Goal: Task Accomplishment & Management: Use online tool/utility

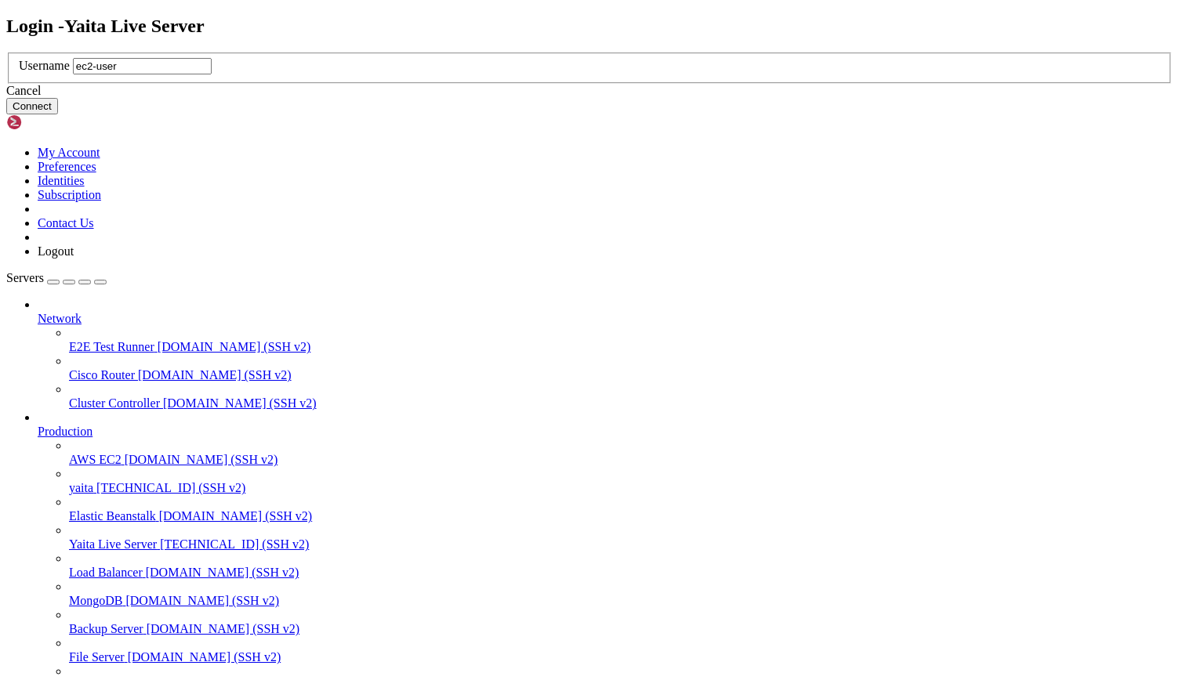
type input "ec2-user"
click at [58, 114] on button "Connect" at bounding box center [32, 106] width 52 height 16
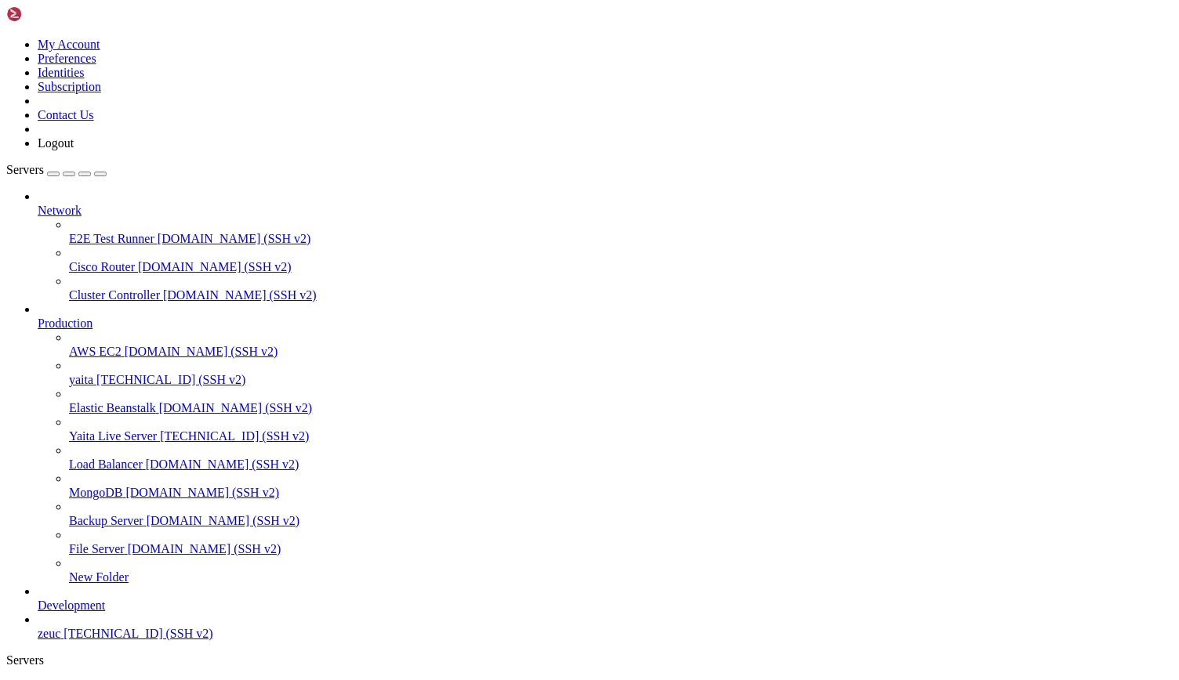
scroll to position [0, 0]
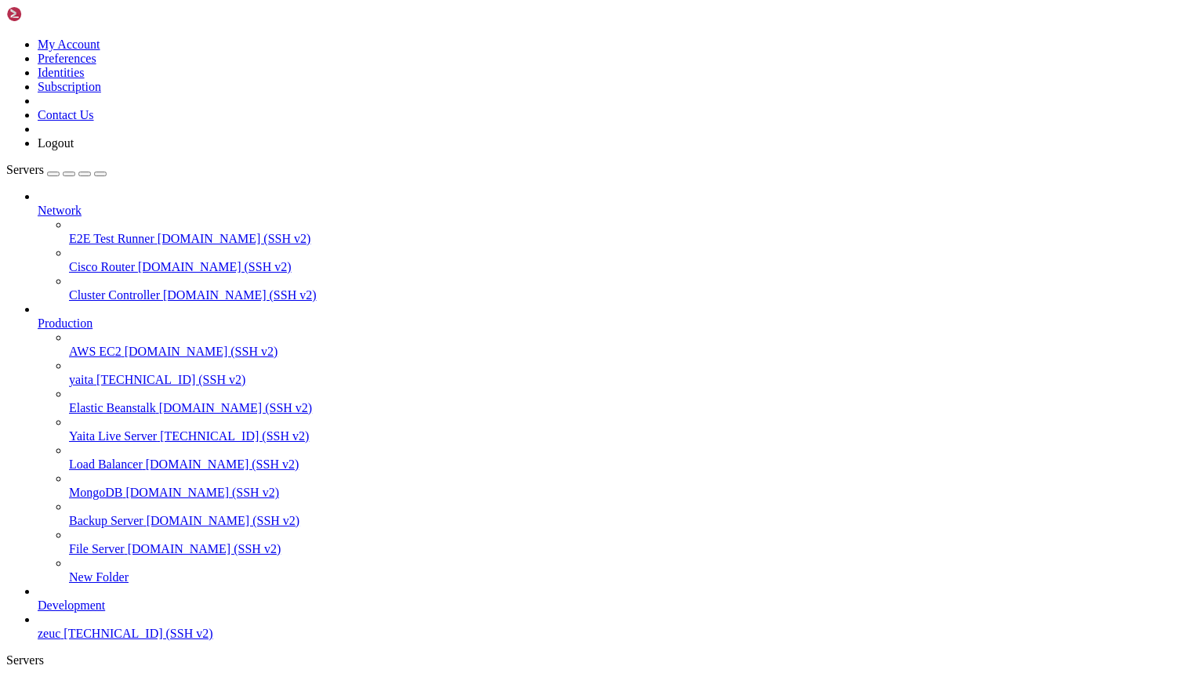
type input "/var/log/yaita"
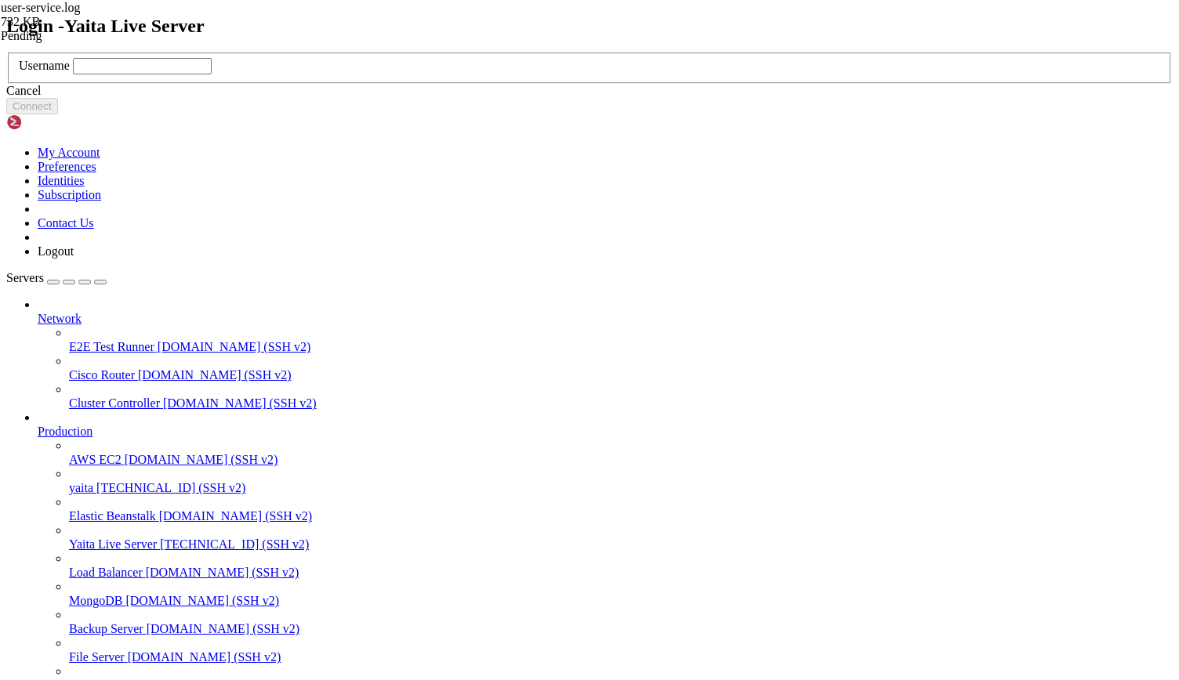
scroll to position [0, 0]
type input "ec2-user"
click at [58, 114] on button "Connect" at bounding box center [32, 106] width 52 height 16
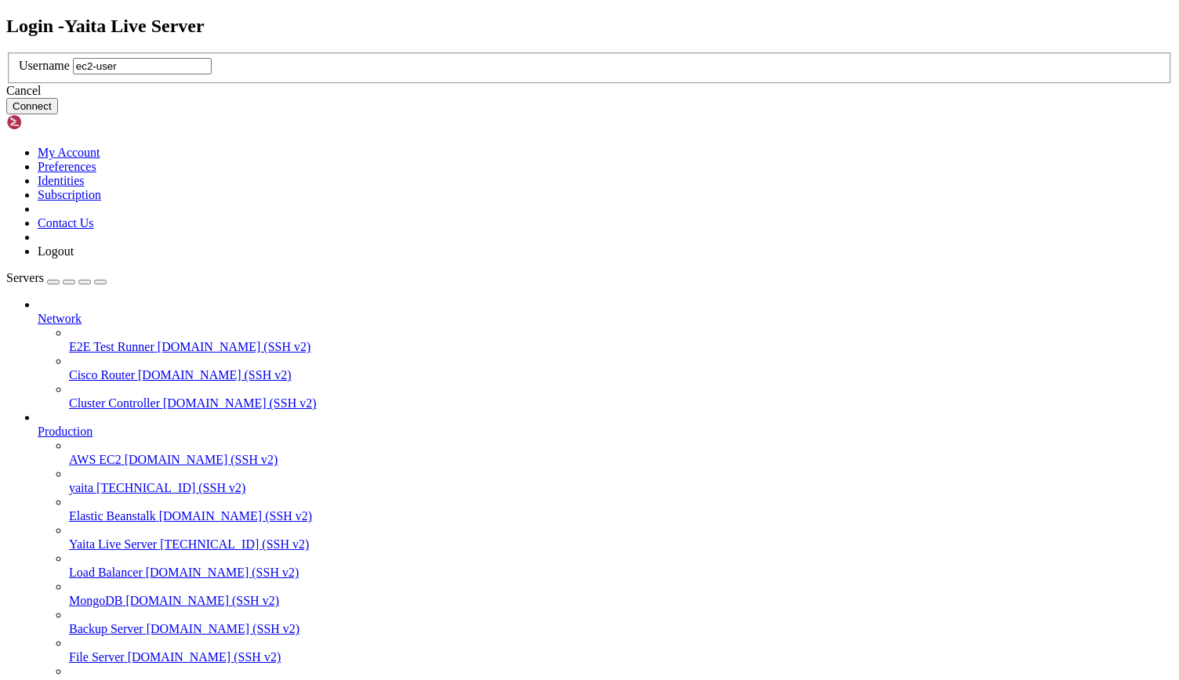
type input "ec2-user"
click at [58, 114] on button "Connect" at bounding box center [32, 106] width 52 height 16
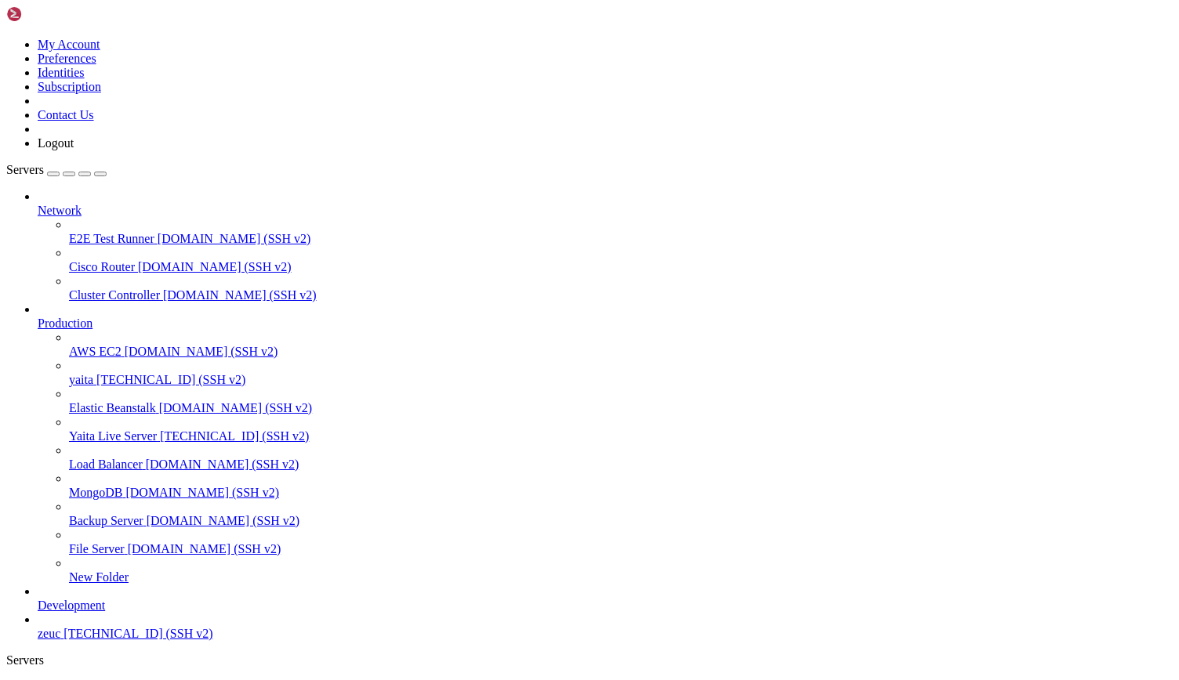
scroll to position [133, 0]
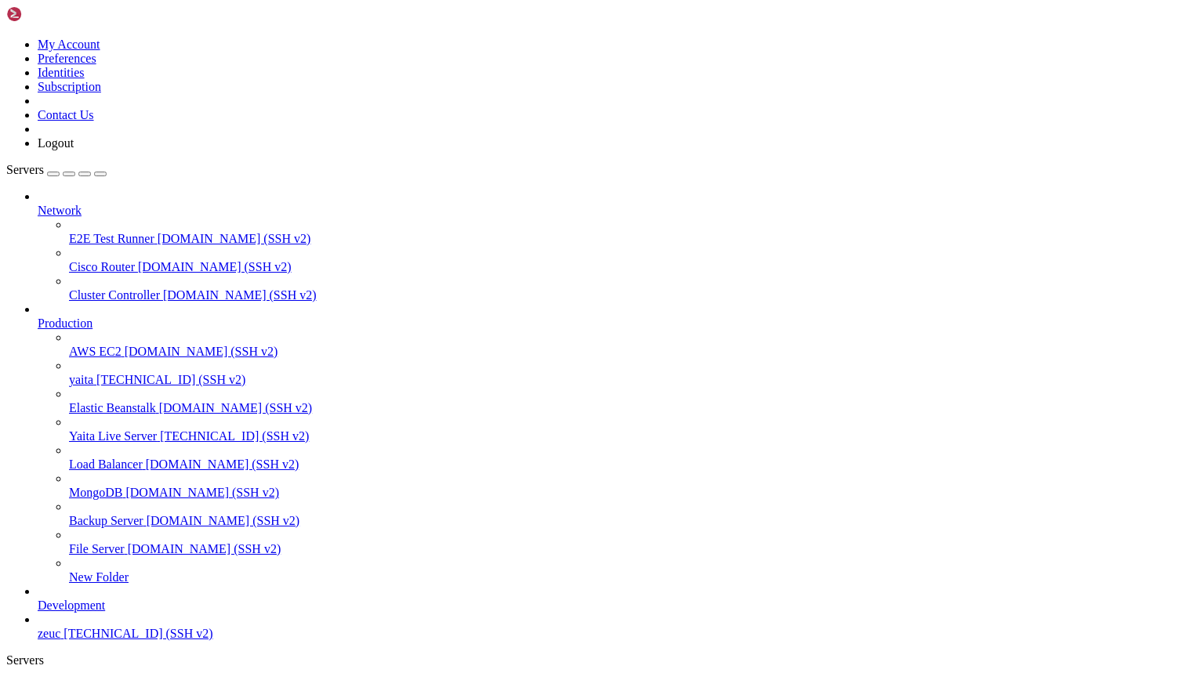
drag, startPoint x: 238, startPoint y: 1450, endPoint x: 227, endPoint y: 1486, distance: 37.7
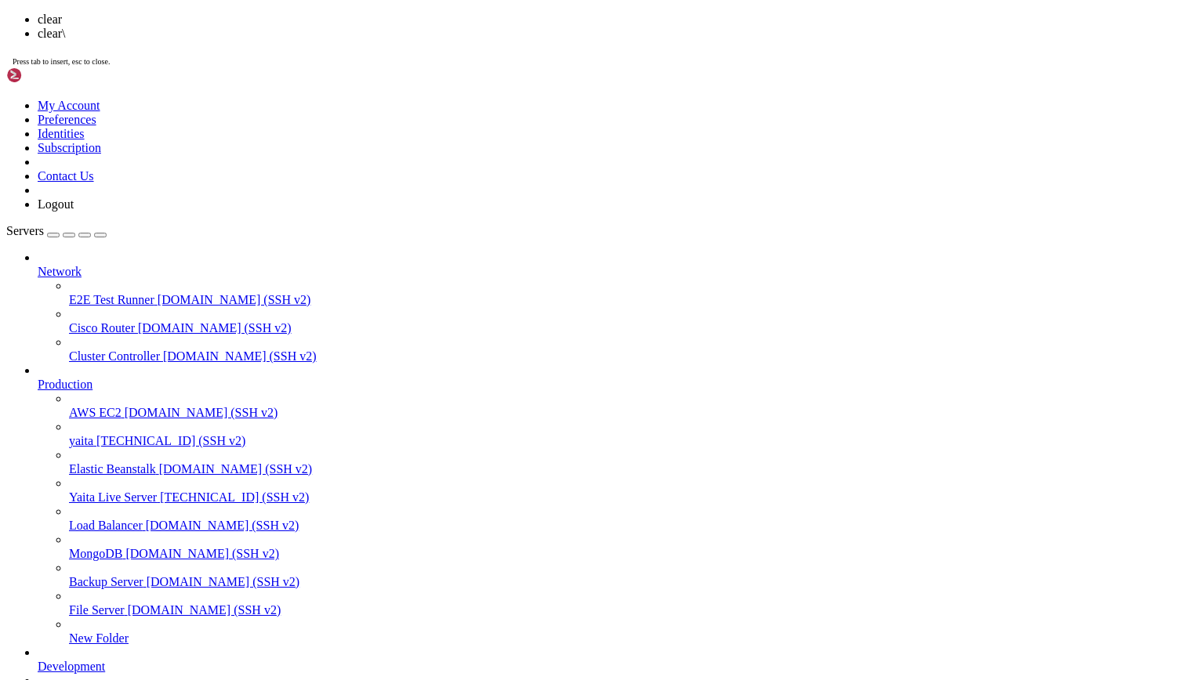
scroll to position [0, 0]
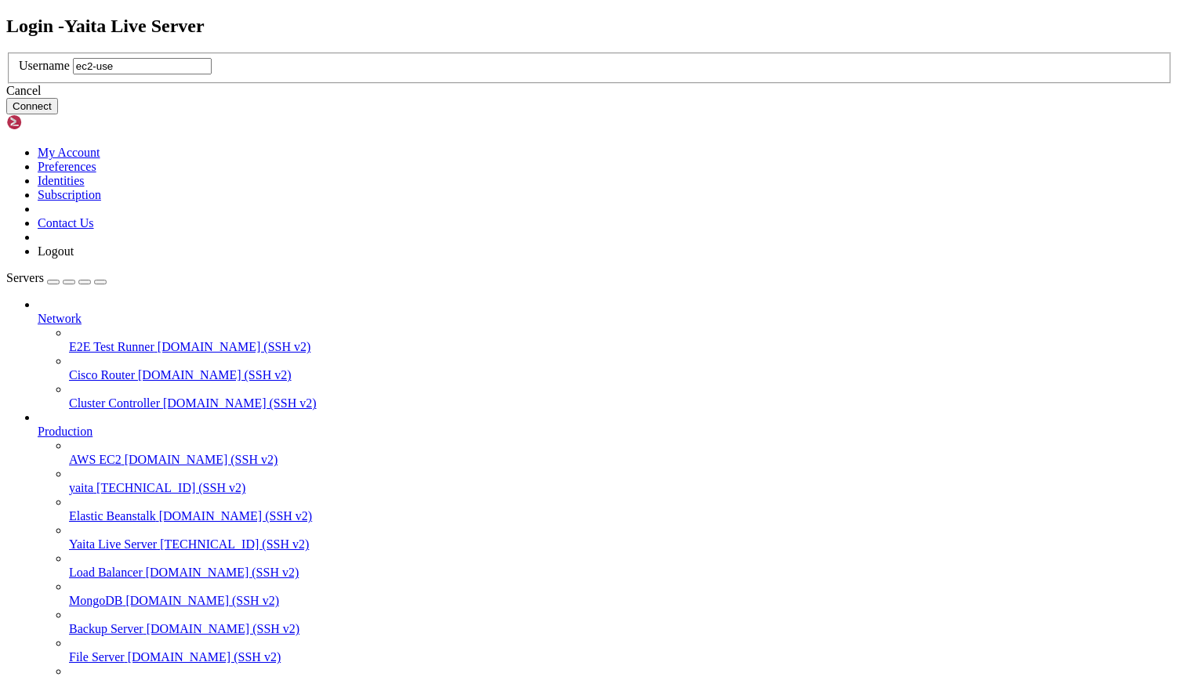
type input "ec2-user"
click button "Connect" at bounding box center [32, 106] width 52 height 16
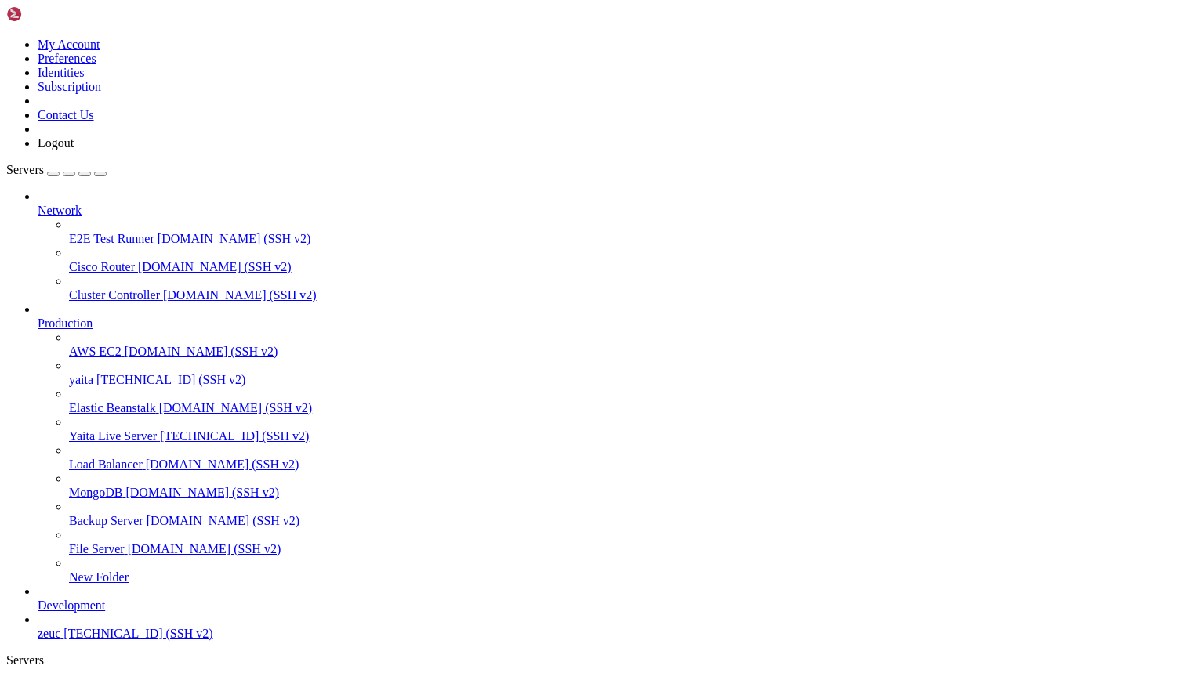
type input "/var/log/yaita"
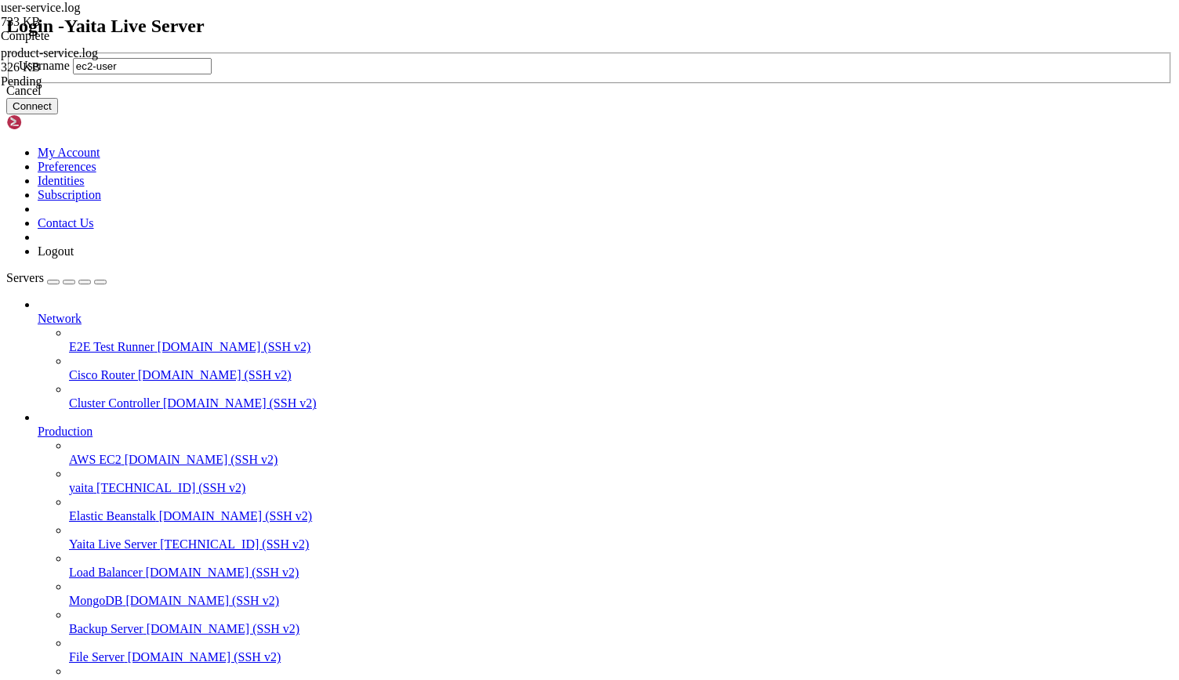
type input "ec2-user"
click at [58, 114] on button "Connect" at bounding box center [32, 106] width 52 height 16
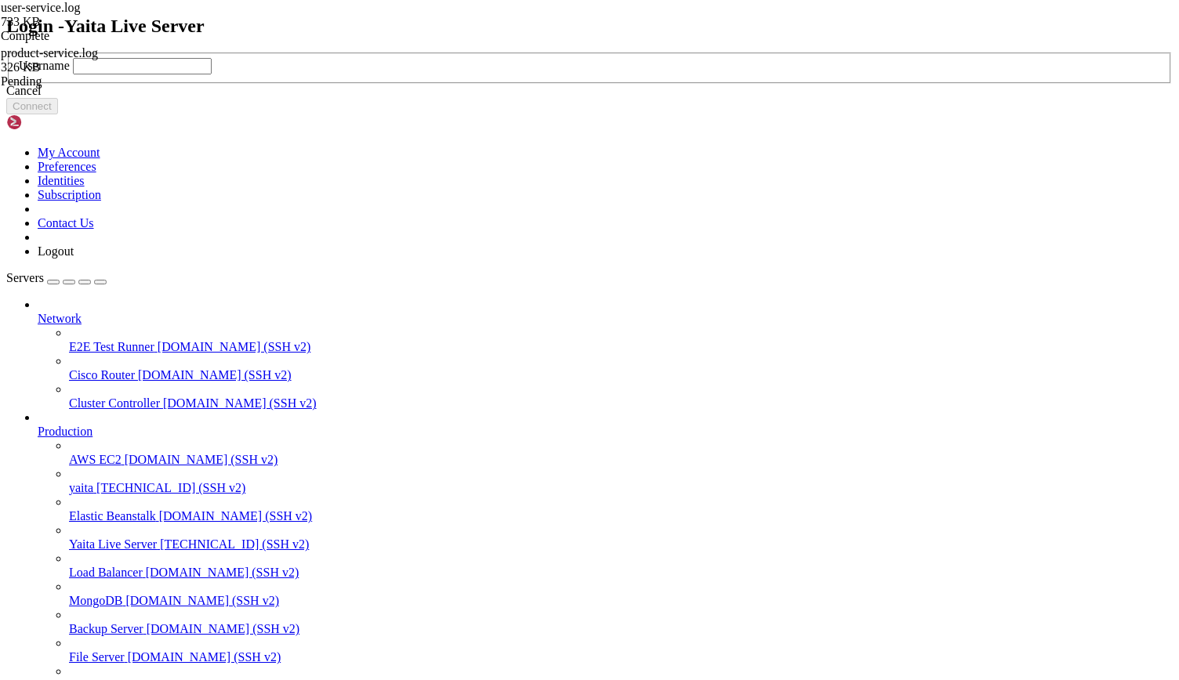
click at [212, 74] on input "text" at bounding box center [142, 66] width 139 height 16
drag, startPoint x: 264, startPoint y: 27, endPoint x: 257, endPoint y: 21, distance: 8.9
click at [257, 21] on div "Login - Yaita Live Server Username Cancel Connect" at bounding box center [589, 66] width 1166 height 100
click at [212, 74] on input "text" at bounding box center [142, 66] width 139 height 16
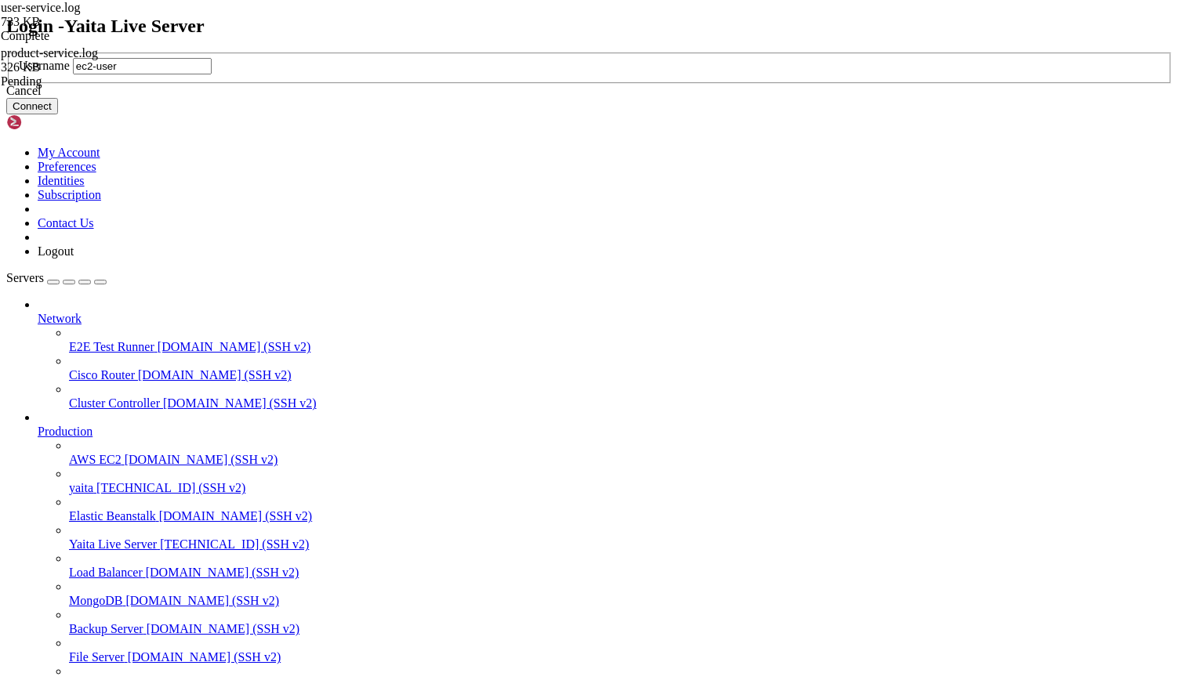
type input "ec2-user"
click at [58, 114] on button "Connect" at bounding box center [32, 106] width 52 height 16
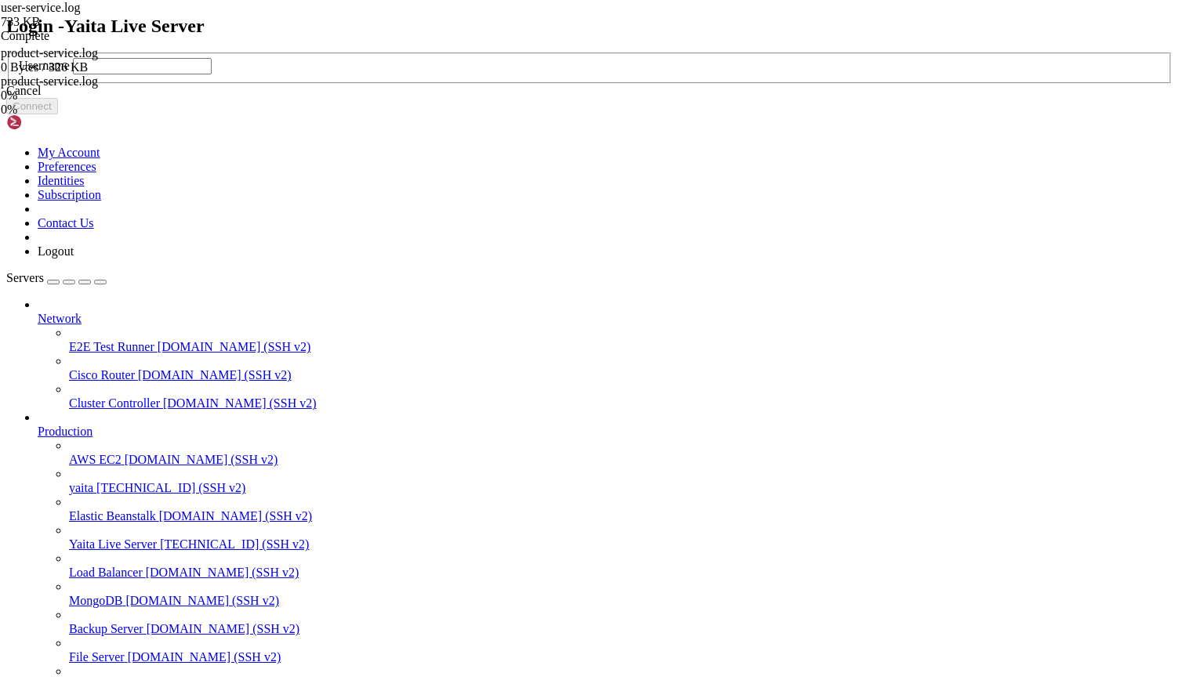
click at [212, 74] on input "text" at bounding box center [142, 66] width 139 height 16
type input "ec2-user"
click button "Connect" at bounding box center [32, 106] width 52 height 16
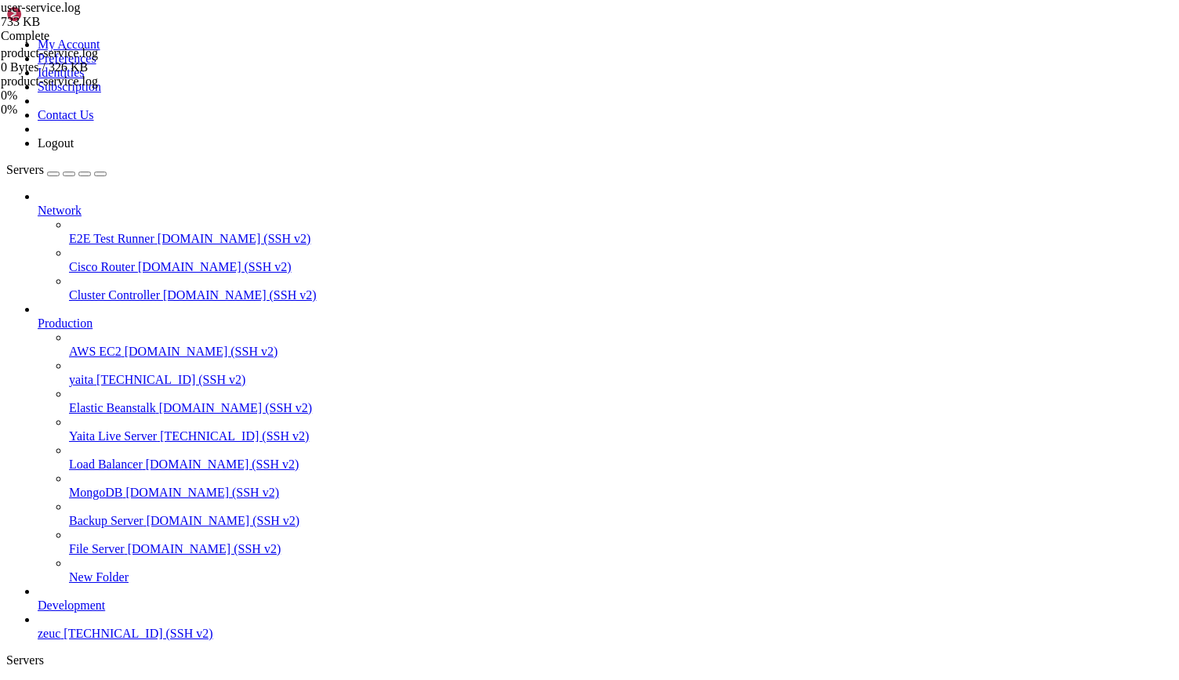
drag, startPoint x: 238, startPoint y: 1210, endPoint x: 41, endPoint y: 1334, distance: 233.1
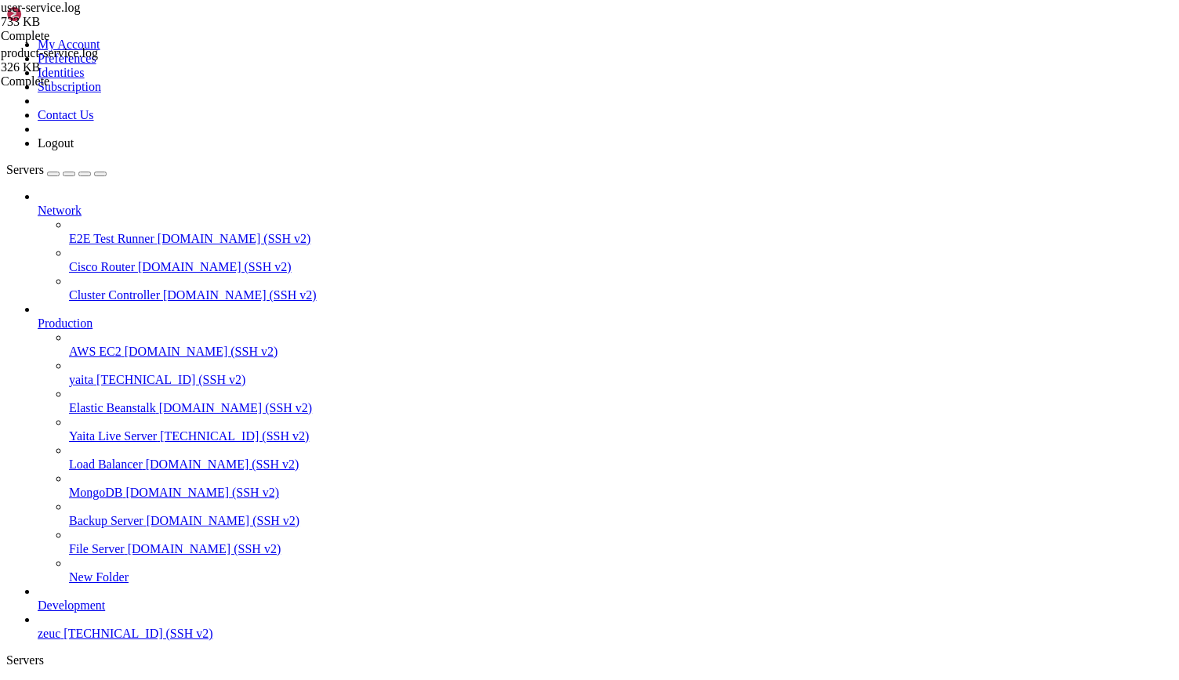
scroll to position [1492, 0]
drag, startPoint x: 302, startPoint y: 1225, endPoint x: 690, endPoint y: 1544, distance: 502.1
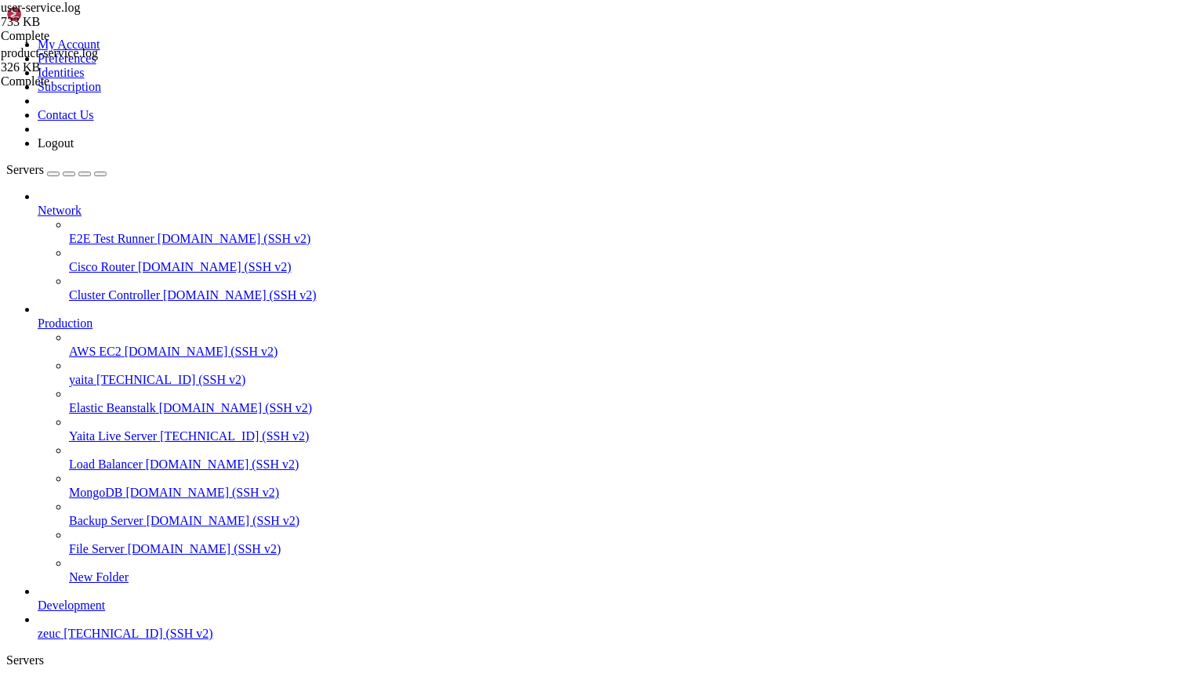
scroll to position [2278, 0]
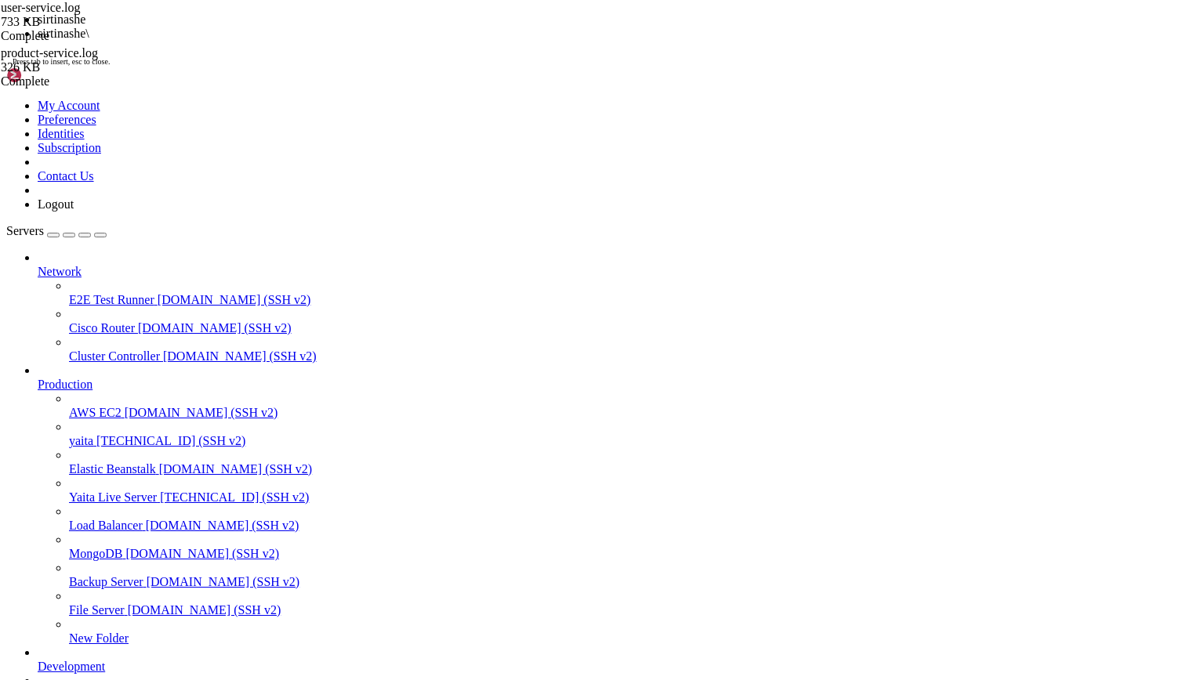
scroll to position [2305, 0]
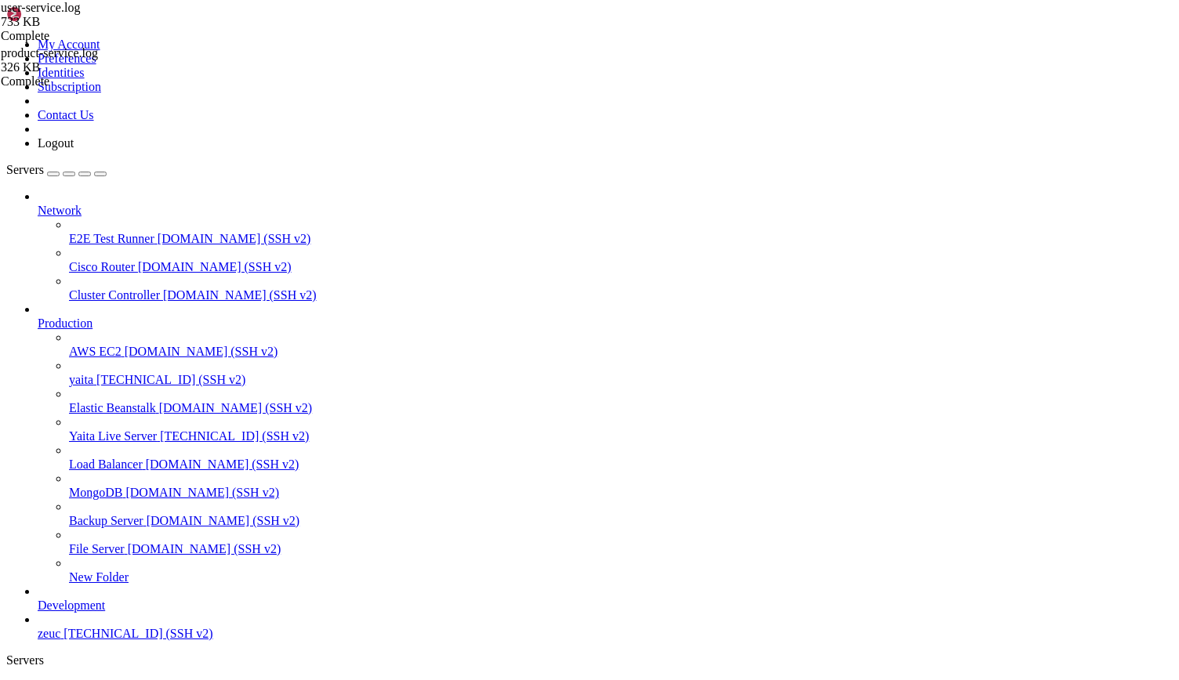
drag, startPoint x: 57, startPoint y: 1081, endPoint x: 288, endPoint y: 1078, distance: 231.2
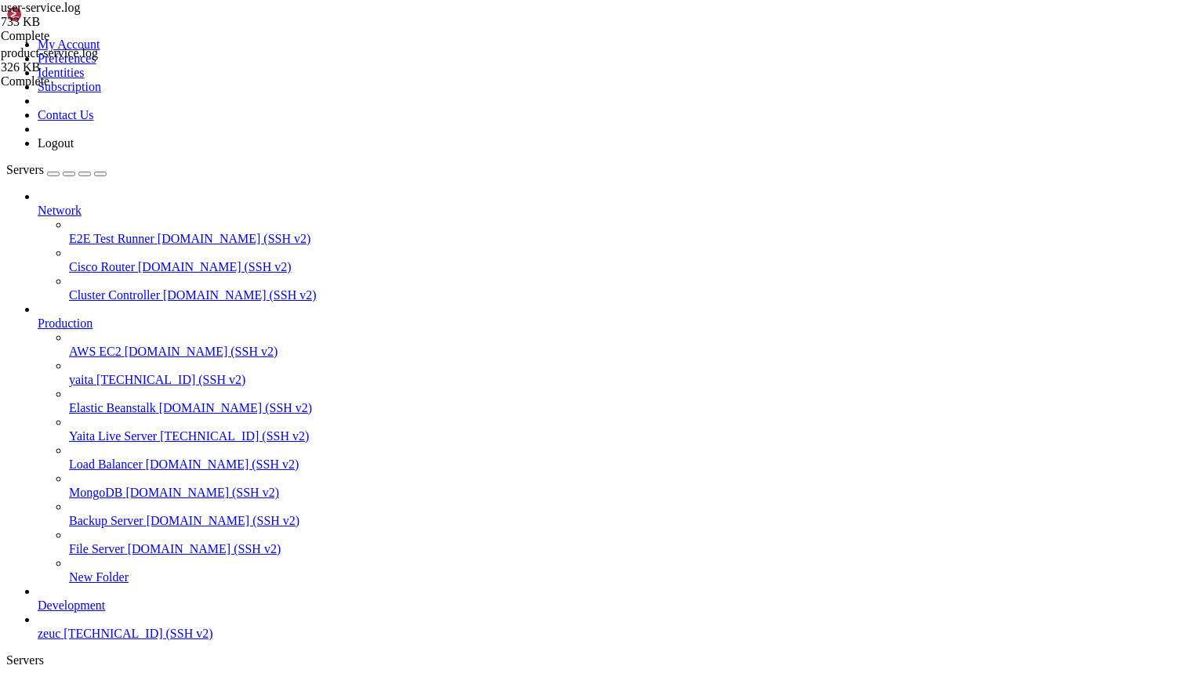
drag, startPoint x: 14, startPoint y: 998, endPoint x: 557, endPoint y: 1544, distance: 770.2
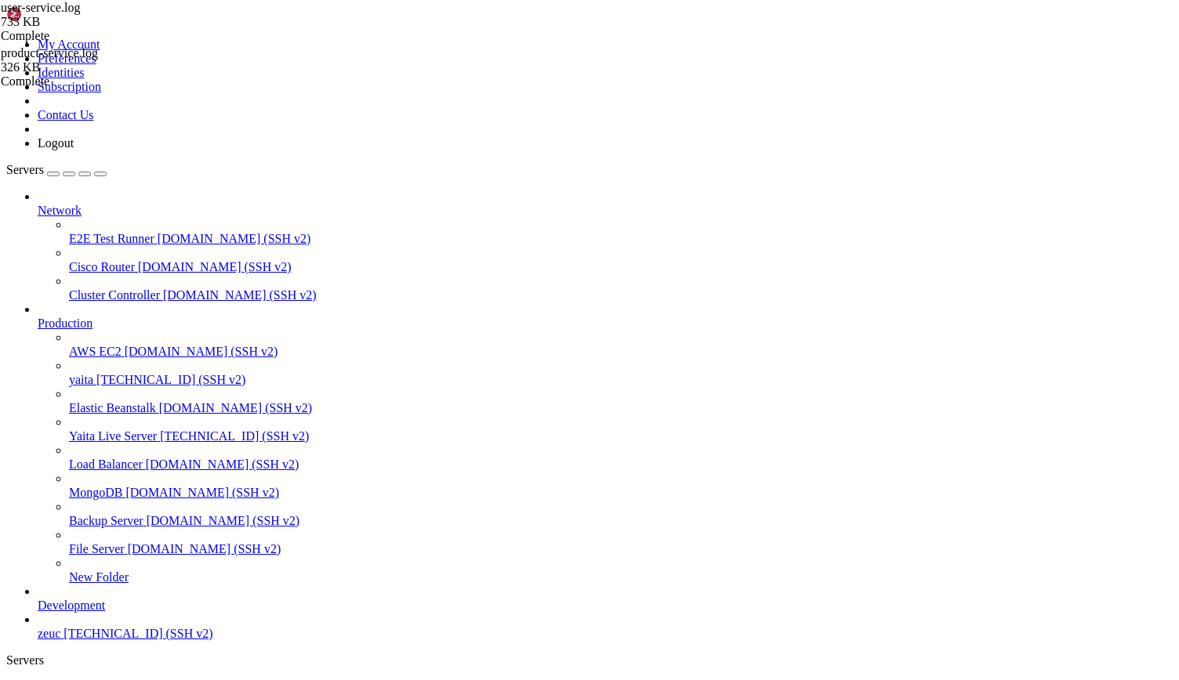
scroll to position [13814, 0]
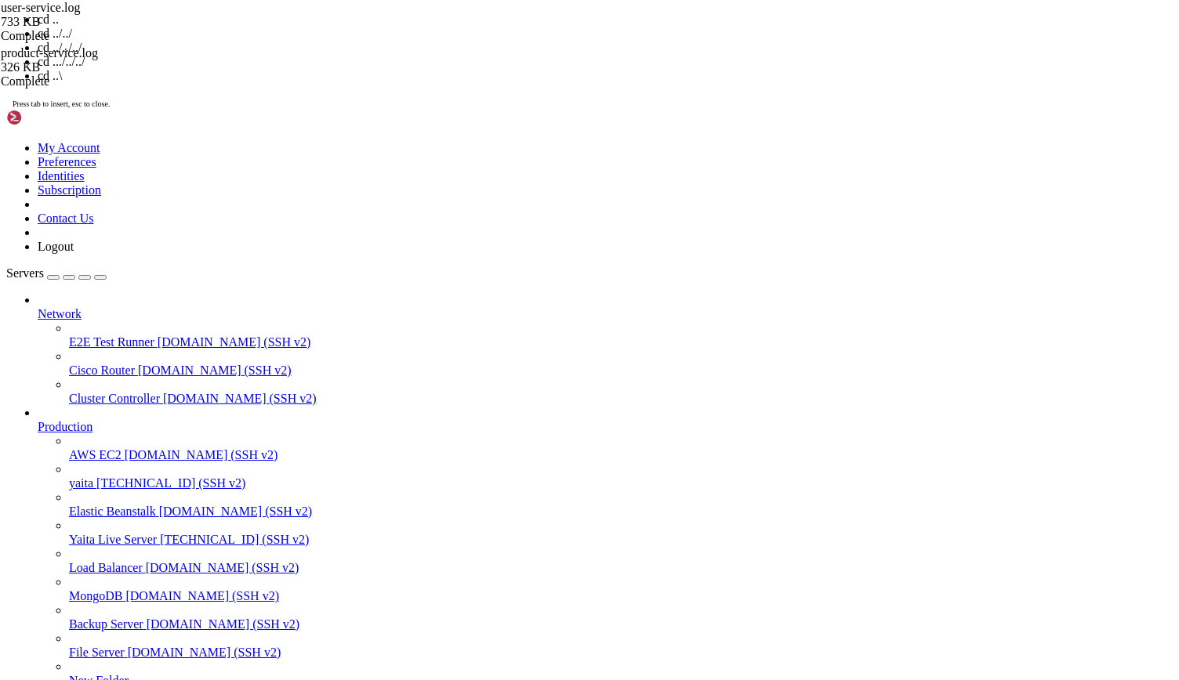
scroll to position [14493, 0]
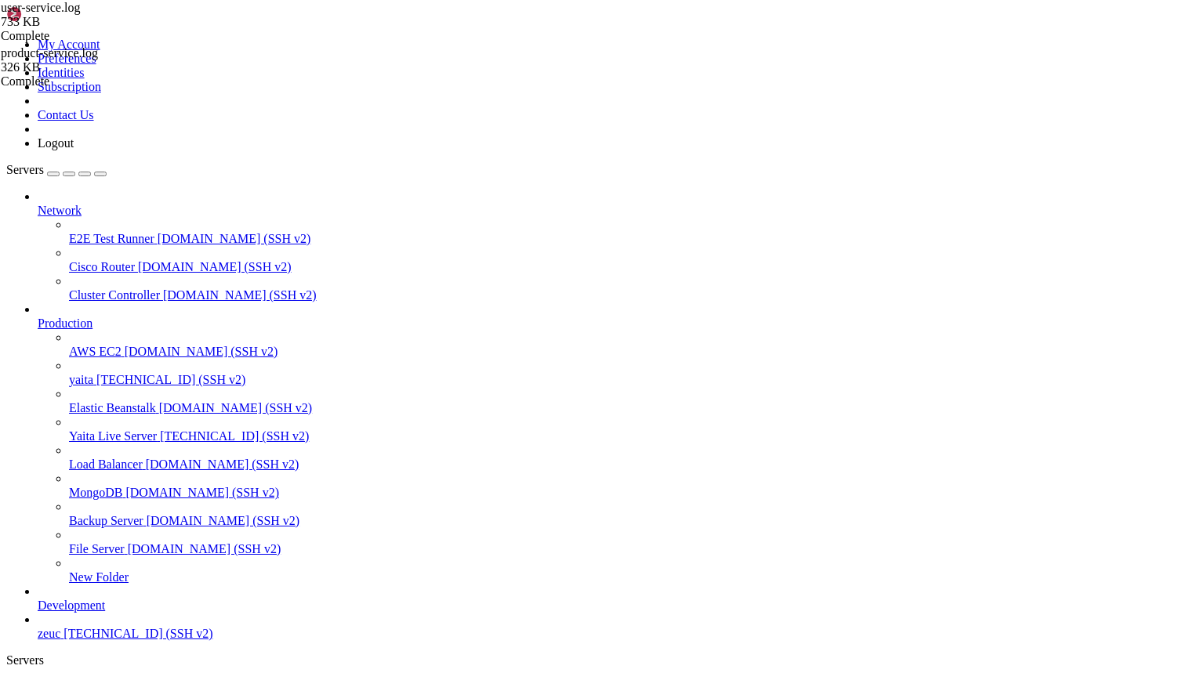
drag, startPoint x: 12, startPoint y: 1000, endPoint x: 784, endPoint y: 1506, distance: 923.7
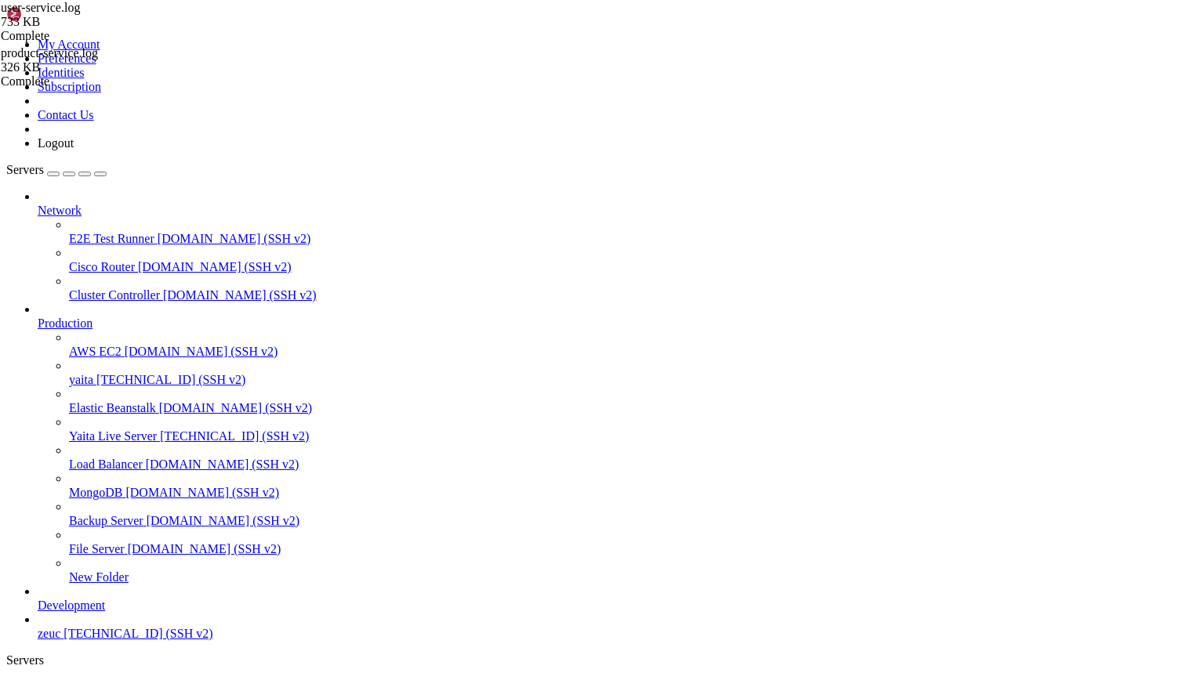
scroll to position [21473, 0]
